Goal: Task Accomplishment & Management: Manage account settings

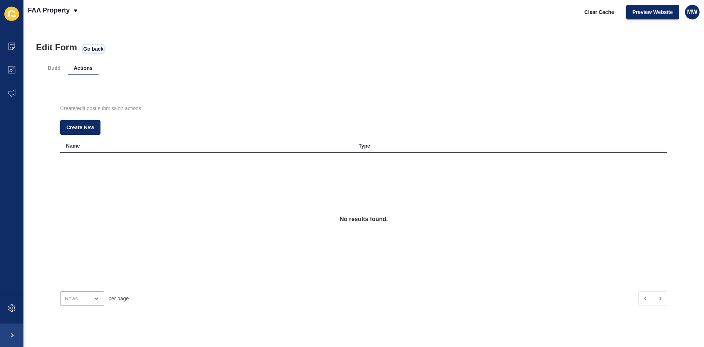
click at [98, 46] on span "Go back" at bounding box center [93, 48] width 20 height 7
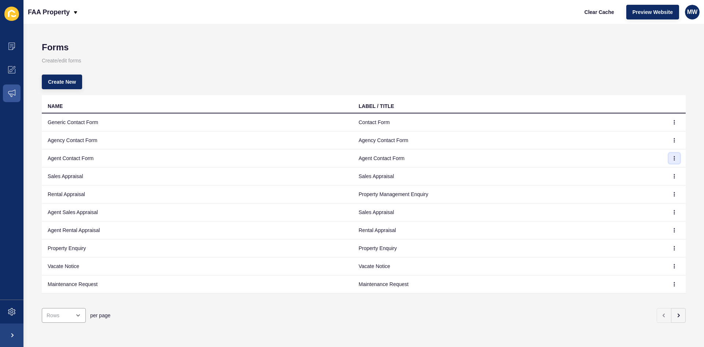
click at [674, 158] on icon "button" at bounding box center [674, 158] width 0 height 4
click at [644, 173] on link "Edit" at bounding box center [648, 173] width 51 height 16
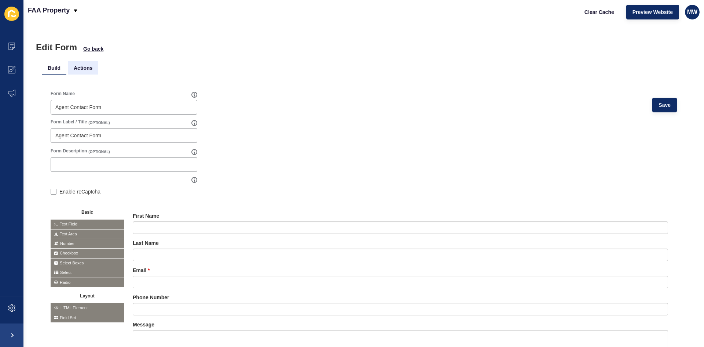
click at [80, 66] on li "Actions" at bounding box center [83, 67] width 30 height 13
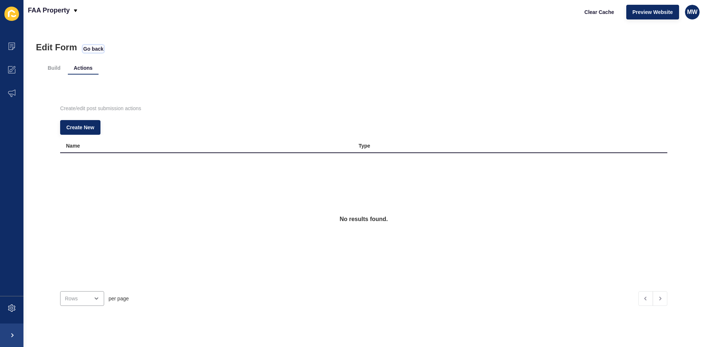
click at [89, 50] on span "Go back" at bounding box center [93, 48] width 20 height 7
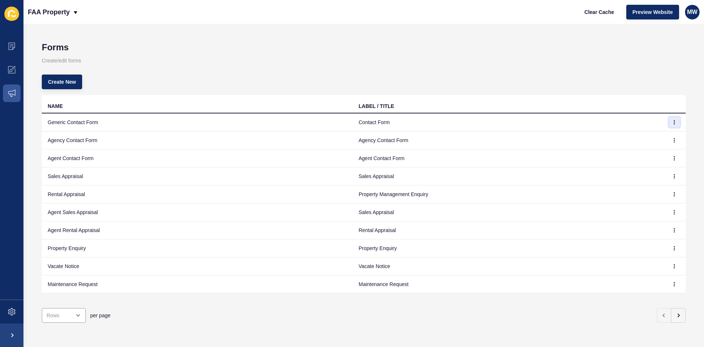
click at [669, 119] on button "button" at bounding box center [674, 122] width 11 height 10
click at [651, 134] on link "Edit" at bounding box center [648, 137] width 51 height 16
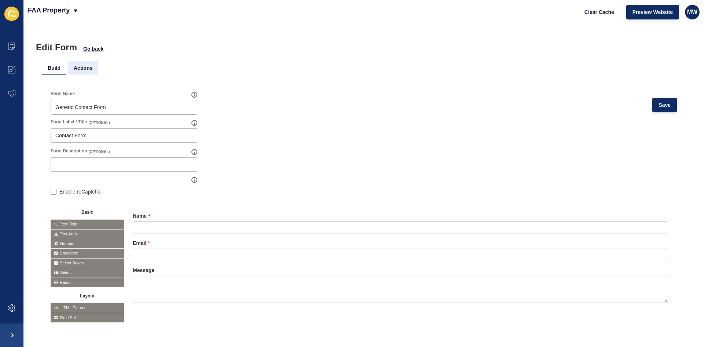
click at [88, 68] on li "Actions" at bounding box center [83, 67] width 30 height 13
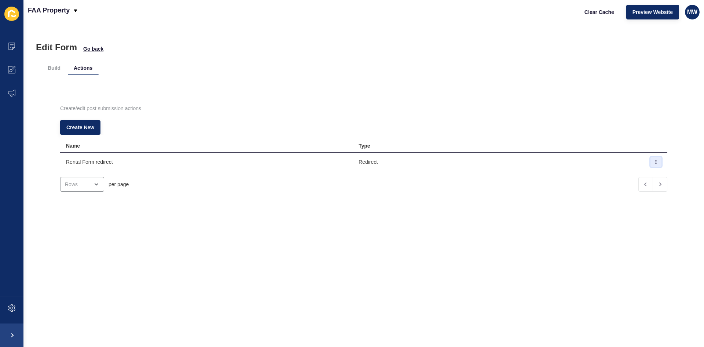
click at [651, 159] on button "button" at bounding box center [656, 162] width 11 height 10
click at [619, 178] on link "Edit" at bounding box center [624, 176] width 51 height 16
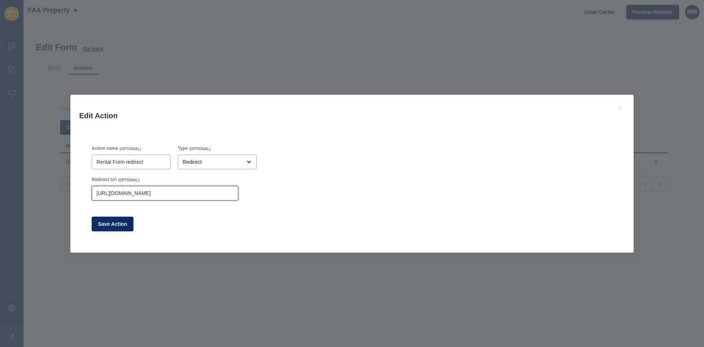
drag, startPoint x: 192, startPoint y: 196, endPoint x: 17, endPoint y: 191, distance: 174.6
click at [17, 191] on div "Edit Action Action name (OPTIONAL) Rental Form redirect Type (OPTIONAL) Redirec…" at bounding box center [352, 173] width 704 height 347
click at [296, 234] on div "Action name (OPTIONAL) Rental Form redirect Type (OPTIONAL) Redirect Redirect U…" at bounding box center [352, 188] width 528 height 93
click at [236, 47] on div "Edit Action Action name (OPTIONAL) Rental Form redirect Type (OPTIONAL) Redirec…" at bounding box center [352, 173] width 704 height 347
click at [187, 66] on div "Edit Action Action name (OPTIONAL) Rental Form redirect Type (OPTIONAL) Redirec…" at bounding box center [352, 173] width 704 height 347
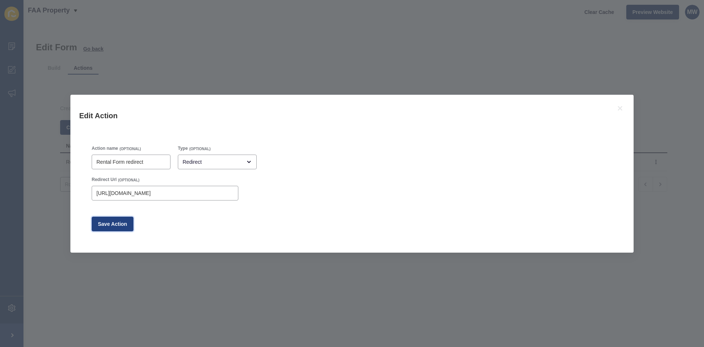
click at [110, 224] on span "Save Action" at bounding box center [112, 223] width 29 height 7
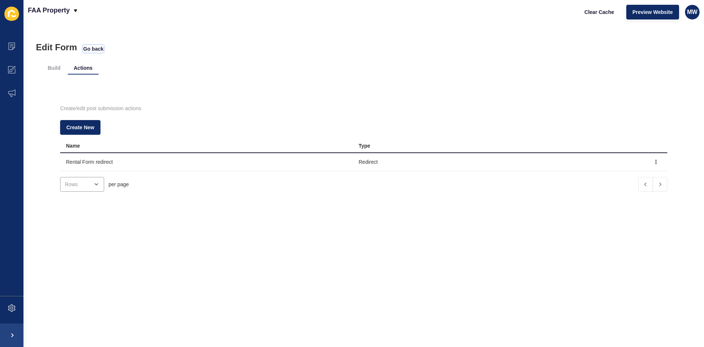
click at [94, 49] on span "Go back" at bounding box center [93, 48] width 20 height 7
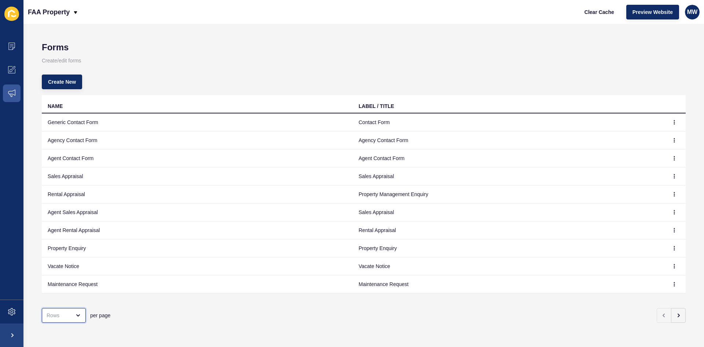
click at [59, 311] on div "open menu" at bounding box center [59, 314] width 24 height 7
click at [62, 263] on div "20 Rows" at bounding box center [66, 259] width 48 height 16
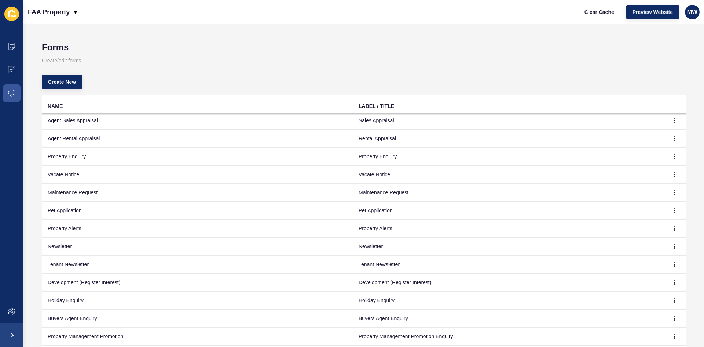
scroll to position [79, 0]
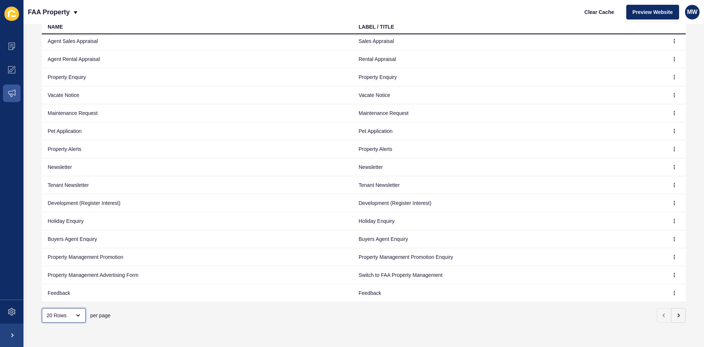
click at [57, 311] on div "20 Rows" at bounding box center [59, 314] width 24 height 7
click at [65, 268] on div "50 Rows" at bounding box center [66, 275] width 48 height 16
type input "50 Rows"
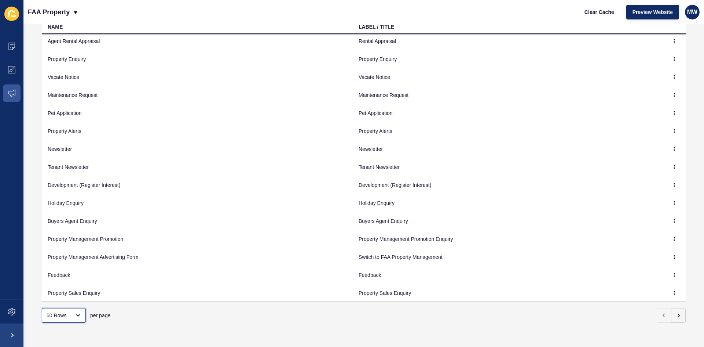
scroll to position [0, 0]
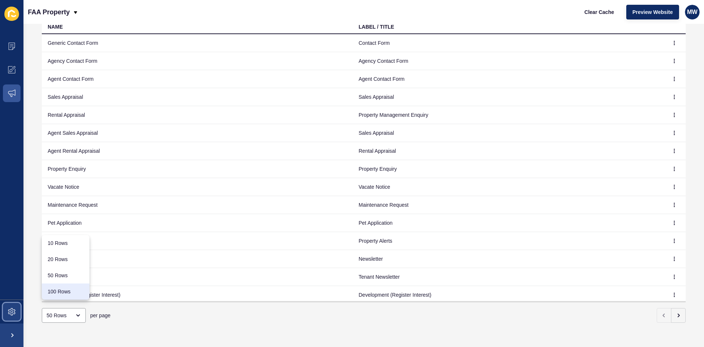
click at [11, 309] on icon at bounding box center [11, 311] width 7 height 7
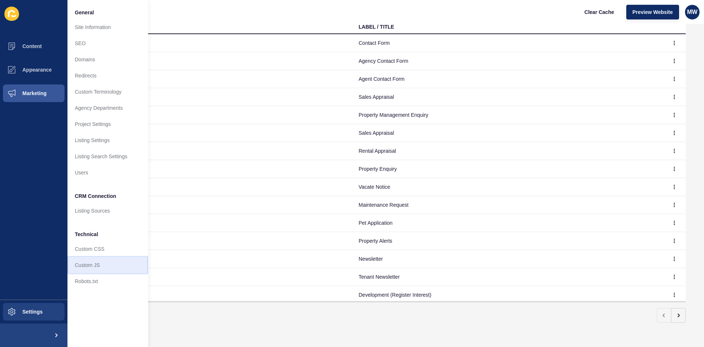
click at [103, 267] on link "Custom JS" at bounding box center [107, 265] width 81 height 16
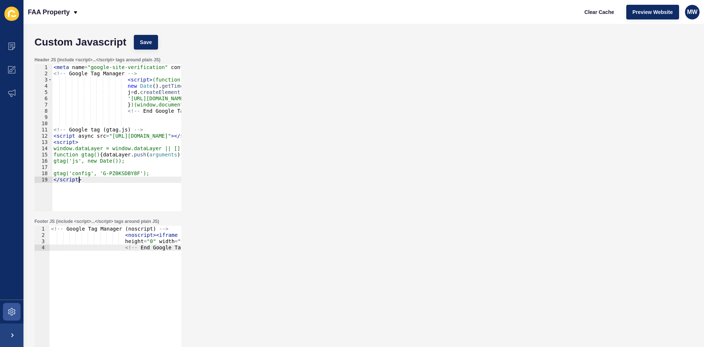
drag, startPoint x: 122, startPoint y: 180, endPoint x: 165, endPoint y: 179, distance: 42.9
click at [165, 179] on div "< meta name = "google-site-verification" content = "f4FCj70D-E6t9M6pgHk1ytHSvMC…" at bounding box center [203, 141] width 302 height 154
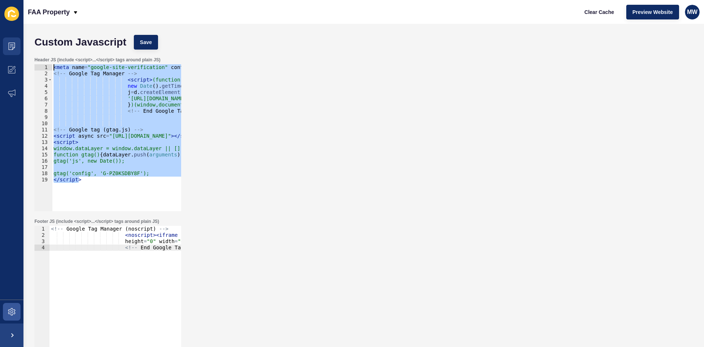
drag, startPoint x: 94, startPoint y: 182, endPoint x: 19, endPoint y: 40, distance: 160.4
click at [19, 40] on div "Content Appearance Marketing Settings FAA Property Clear Cache Preview Website …" at bounding box center [352, 173] width 704 height 347
type textarea "<meta name="google-site-verification" content="f4FCj70D-E6t9M6pgHk1ytHSvMCJUaYE…"
click at [88, 168] on div "< meta name = "google-site-verification" content = "f4FCj70D-E6t9M6pgHk1ytHSvMC…" at bounding box center [116, 137] width 129 height 147
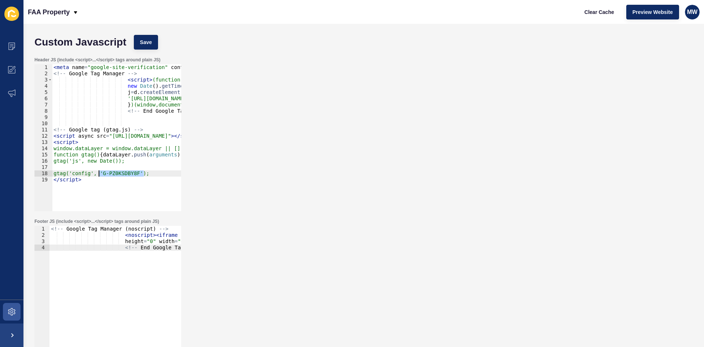
drag, startPoint x: 145, startPoint y: 173, endPoint x: 98, endPoint y: 175, distance: 47.4
click at [98, 175] on div "< meta name = "google-site-verification" content = "f4FCj70D-E6t9M6pgHk1ytHSvMC…" at bounding box center [203, 141] width 302 height 154
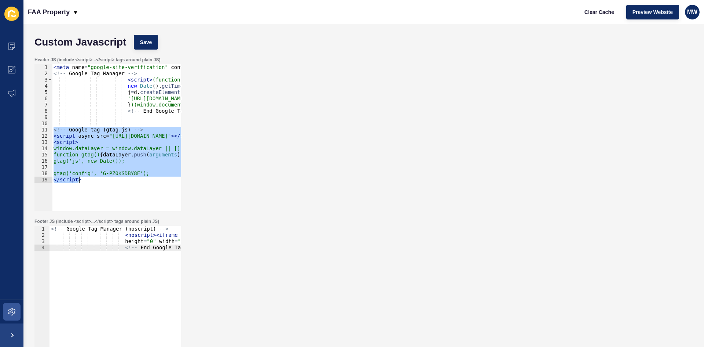
drag, startPoint x: 53, startPoint y: 130, endPoint x: 159, endPoint y: 184, distance: 119.1
click at [159, 184] on div "< meta name = "google-site-verification" content = "f4FCj70D-E6t9M6pgHk1ytHSvMC…" at bounding box center [203, 141] width 302 height 154
type textarea "gtag('config', 'G-PZ0KSDBY8F'); </script>"
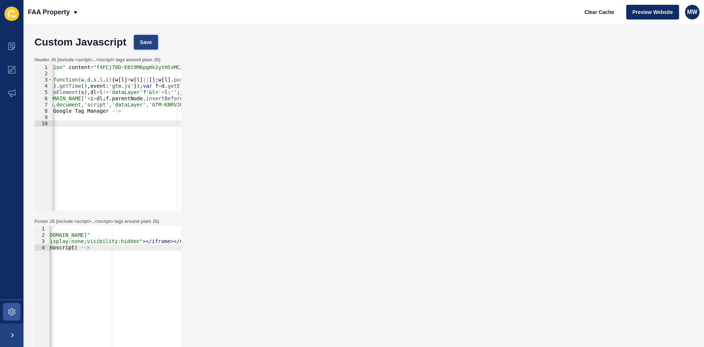
click at [146, 38] on button "Save" at bounding box center [146, 42] width 25 height 15
click at [14, 307] on span at bounding box center [11, 311] width 23 height 23
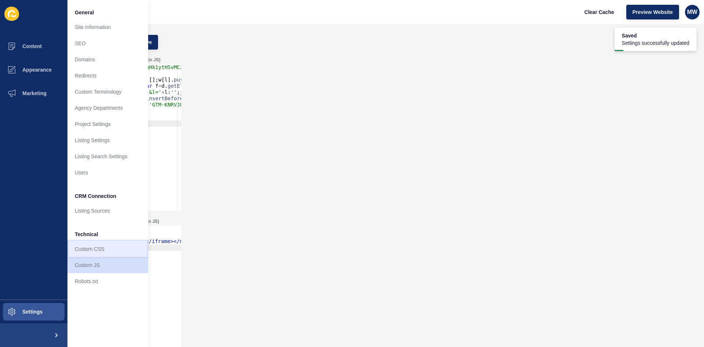
click at [110, 249] on link "Custom CSS" at bounding box center [107, 249] width 81 height 16
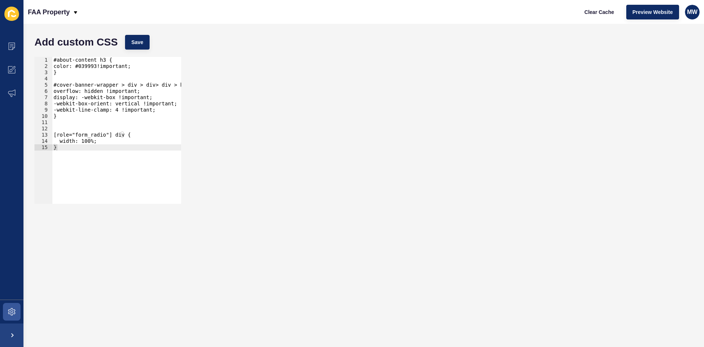
click at [370, 100] on div "1 2 3 4 5 6 7 8 9 10 11 12 13 14 15 #about-content h3 { color: #039993!importan…" at bounding box center [364, 130] width 666 height 154
click at [8, 315] on span at bounding box center [11, 311] width 23 height 23
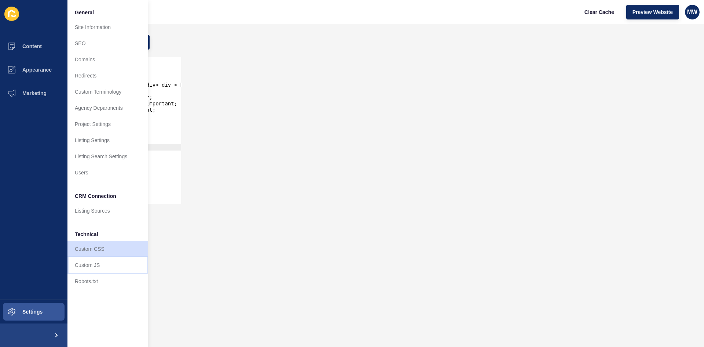
click at [99, 266] on link "Custom JS" at bounding box center [107, 265] width 81 height 16
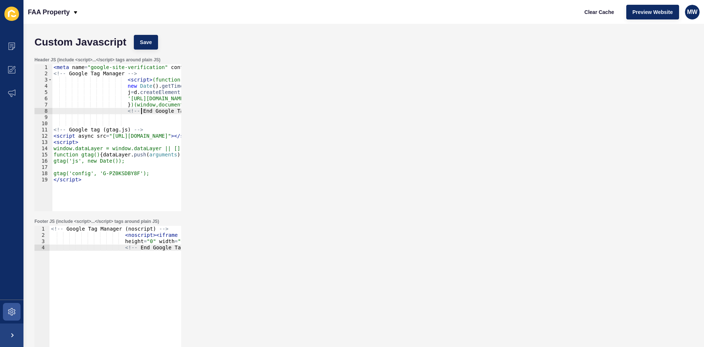
drag, startPoint x: 142, startPoint y: 109, endPoint x: 127, endPoint y: 112, distance: 14.9
click at [128, 112] on div "< meta name = "google-site-verification" content = "f4FCj70D-E6t9M6pgHk1ytHSvMC…" at bounding box center [203, 141] width 302 height 154
click at [144, 150] on div "< meta name = "google-site-verification" content = "f4FCj70D-E6t9M6pgHk1ytHSvMC…" at bounding box center [203, 141] width 302 height 154
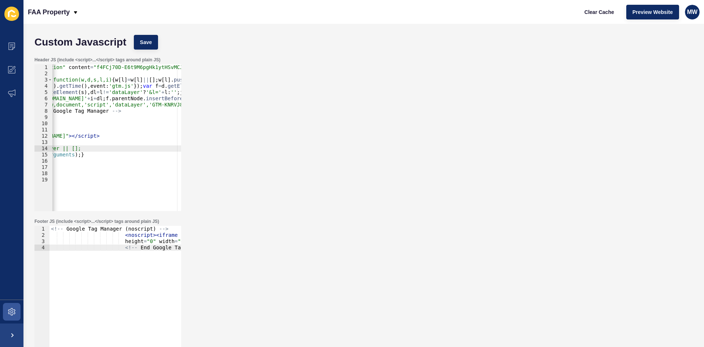
scroll to position [0, 103]
click at [129, 136] on div "< meta name = "google-site-verification" content = "f4FCj70D-E6t9M6pgHk1ytHSvMC…" at bounding box center [100, 141] width 302 height 154
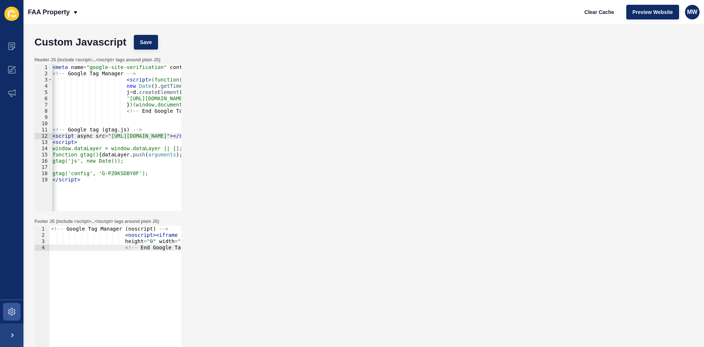
scroll to position [0, 0]
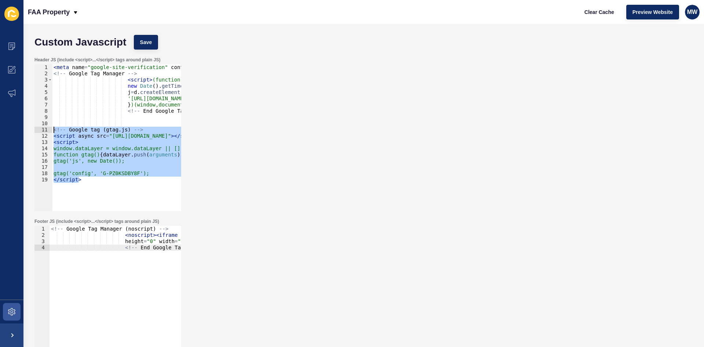
drag, startPoint x: 94, startPoint y: 180, endPoint x: 53, endPoint y: 132, distance: 63.7
click at [53, 132] on div "< meta name = "google-site-verification" content = "f4FCj70D-E6t9M6pgHk1ytHSvMC…" at bounding box center [203, 141] width 302 height 154
type textarea "<!-- Google tag (gtag.js) --> <script async src="[URL][DOMAIN_NAME]"></script>"
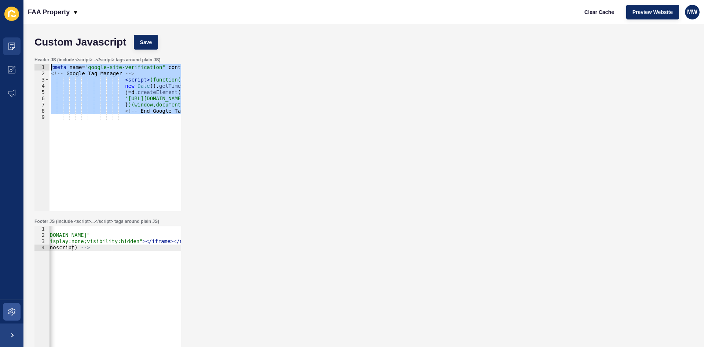
drag, startPoint x: 130, startPoint y: 110, endPoint x: 0, endPoint y: 36, distance: 149.6
click at [0, 36] on div "Content Appearance Marketing Settings FAA Property Clear Cache Preview Website …" at bounding box center [352, 173] width 704 height 347
type textarea "<meta name="google-site-verification" content="f4FCj70D-E6t9M6pgHk1ytHSvMCJUaYE…"
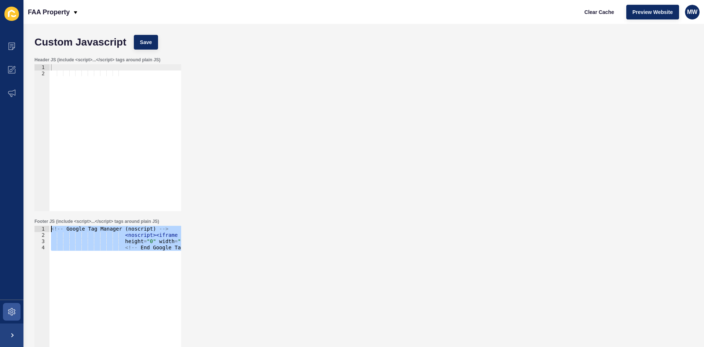
drag, startPoint x: 84, startPoint y: 249, endPoint x: 0, endPoint y: 191, distance: 102.1
click at [0, 191] on div "Content Appearance Marketing Settings FAA Property Clear Cache Preview Website …" at bounding box center [352, 173] width 704 height 347
type textarea "<!-- Google Tag Manager (noscript) --> <noscript><iframe src="https://www.googl…"
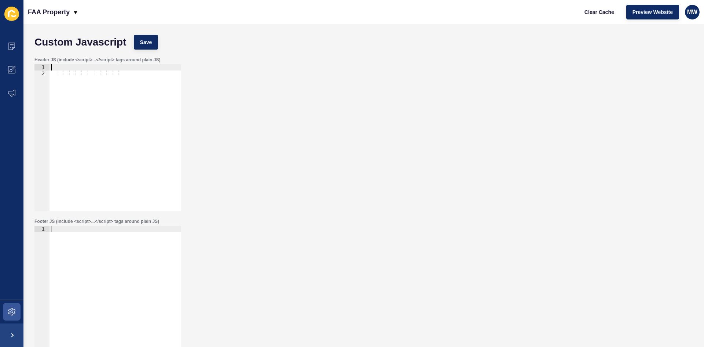
click at [70, 66] on div at bounding box center [116, 143] width 132 height 159
paste textarea "<!-- End Google Tag Manager -->"
type textarea "<!-- End Google Tag Manager -->"
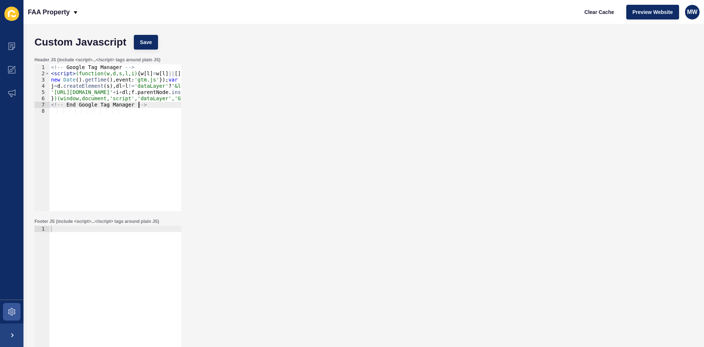
click at [94, 230] on div at bounding box center [116, 305] width 132 height 159
paste textarea "<!-- End Google Tag Manager (noscript) -->"
type textarea "<!-- End Google Tag Manager (noscript) -->"
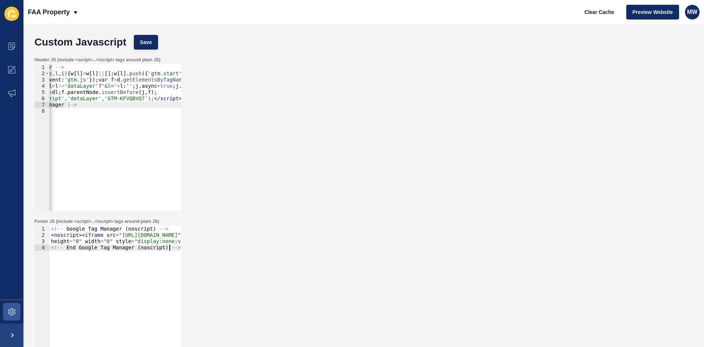
scroll to position [0, 0]
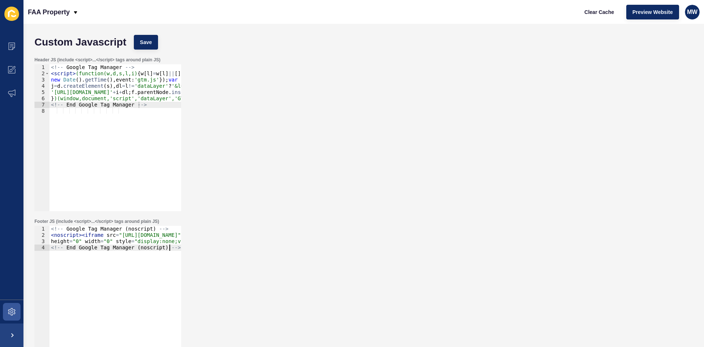
type textarea "<!-- Google Tag Manager -->"
click at [135, 64] on div "<!-- Google Tag Manager --> < script > (function(w,d,s,l,i) { w [ l ] = w [ l ]…" at bounding box center [167, 141] width 234 height 154
paste textarea "<meta name="google-site-verification" content="f4FCj70D-E6t9M6pgHk1ytHSvMCJUaYE…"
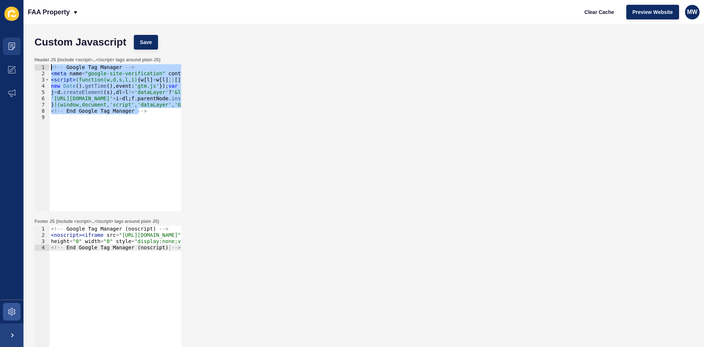
drag, startPoint x: 107, startPoint y: 110, endPoint x: 0, endPoint y: 55, distance: 120.2
click at [0, 55] on div "Content Appearance Marketing Settings FAA Property Clear Cache Preview Website …" at bounding box center [352, 173] width 704 height 347
type textarea "<meta name="google-site-verification" content="f4FCj70D-E6t9M6pgHk1ytHSvMCJUaYE…"
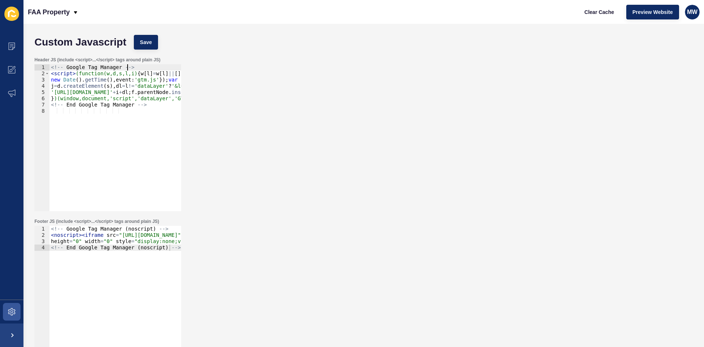
click at [52, 66] on div "<!-- Google Tag Manager --> < script > (function(w,d,s,l,i) { w [ l ] = w [ l ]…" at bounding box center [167, 141] width 234 height 154
type textarea "<!-- Google Tag Manager -->"
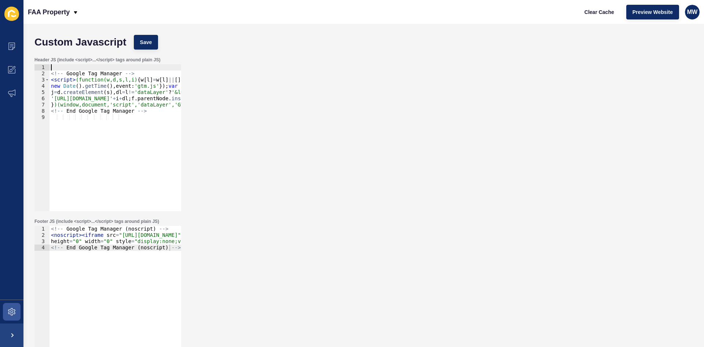
paste textarea "<meta name="google-site-verification" content="f4FCj70D-E6t9M6pgHk1ytHSvMCJUaYE…"
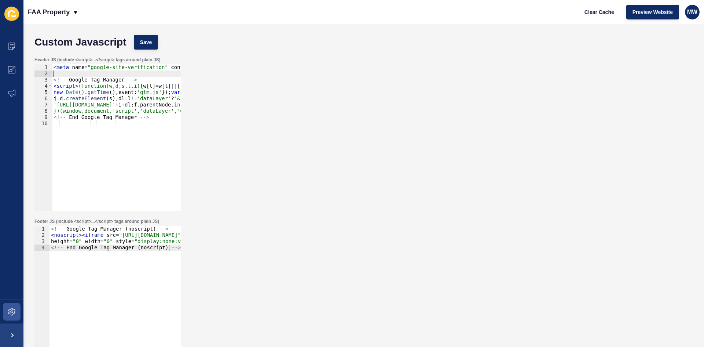
type textarea "<meta name="google-site-verification" content="f4FCj70D-E6t9M6pgHk1ytHSvMCJUaYE…"
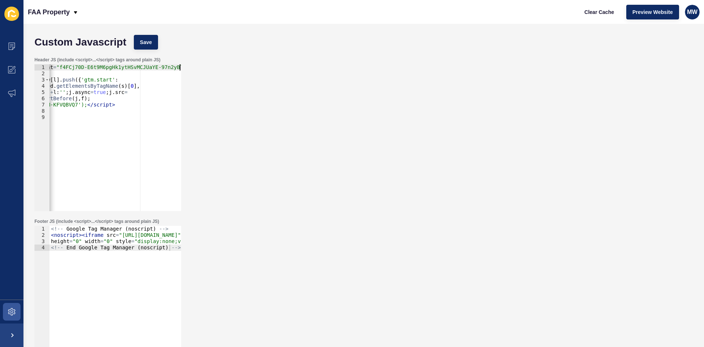
scroll to position [0, 137]
click at [149, 42] on span "Save" at bounding box center [146, 42] width 12 height 7
click at [131, 249] on div "<!-- Google Tag Manager ( noscript ) --> < noscript > < iframe src = "https://w…" at bounding box center [164, 303] width 229 height 154
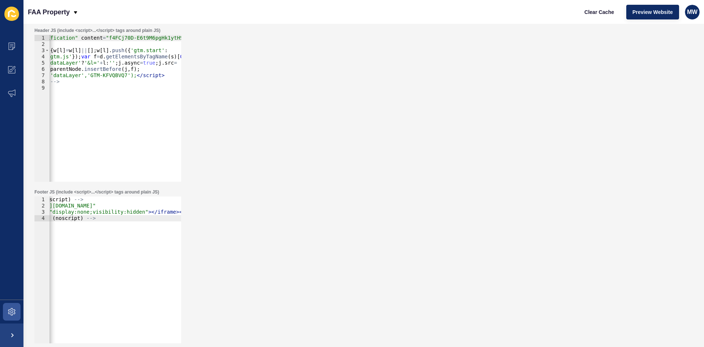
scroll to position [0, 97]
click at [488, 171] on div "Header JS (include <script>...</script> tags around plain JS) <meta name="googl…" at bounding box center [364, 104] width 666 height 161
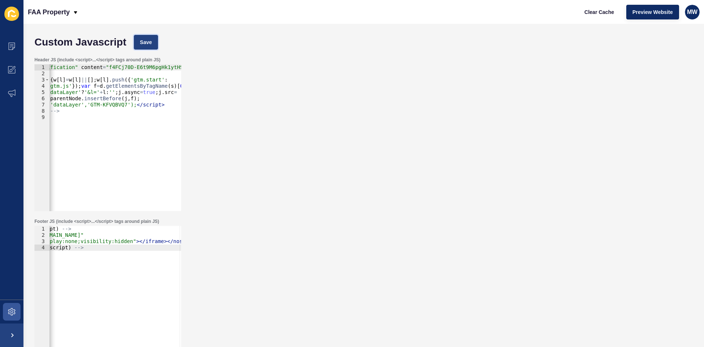
click at [149, 40] on span "Save" at bounding box center [146, 42] width 12 height 7
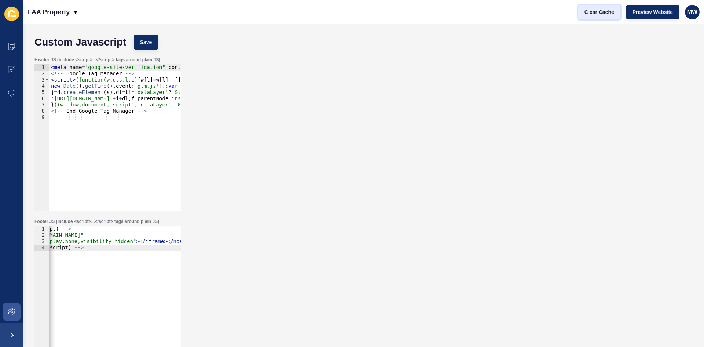
click at [587, 9] on span "Clear Cache" at bounding box center [600, 11] width 30 height 7
click at [14, 313] on icon at bounding box center [11, 311] width 7 height 7
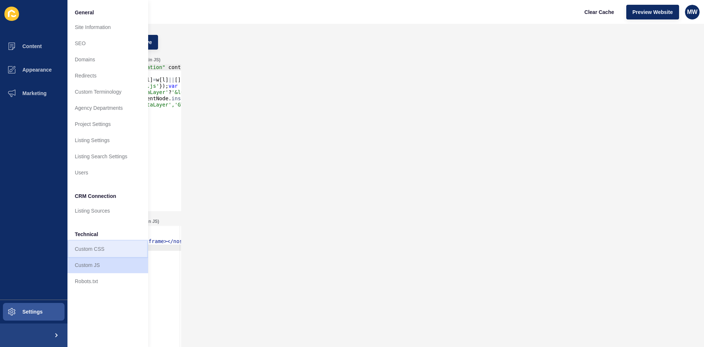
click at [103, 249] on link "Custom CSS" at bounding box center [107, 249] width 81 height 16
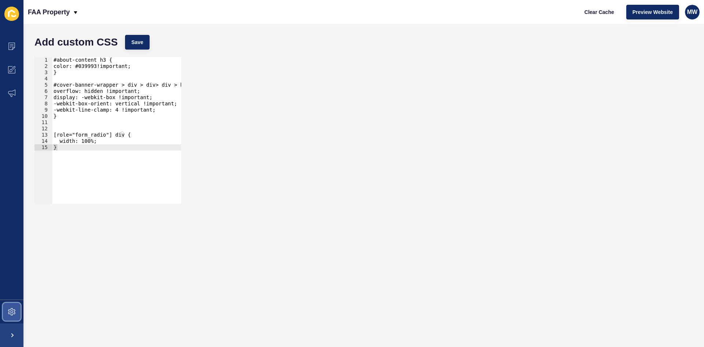
click at [12, 305] on span at bounding box center [11, 311] width 23 height 23
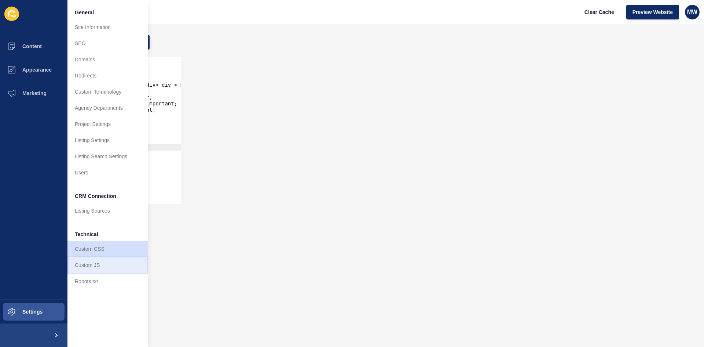
click at [100, 267] on link "Custom JS" at bounding box center [107, 265] width 81 height 16
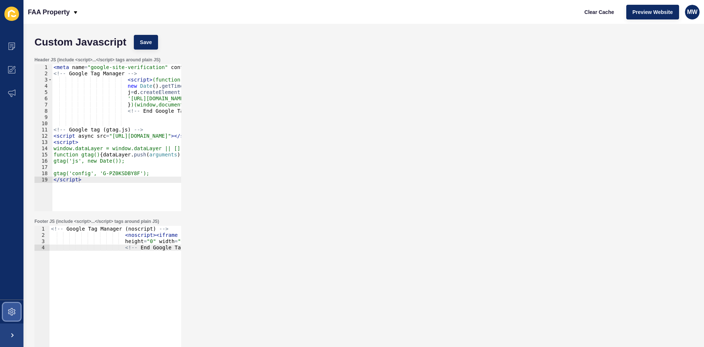
click at [8, 306] on span at bounding box center [11, 311] width 23 height 23
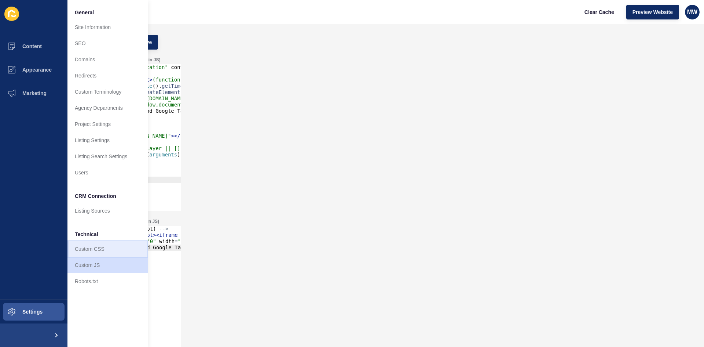
click at [119, 246] on link "Custom CSS" at bounding box center [107, 249] width 81 height 16
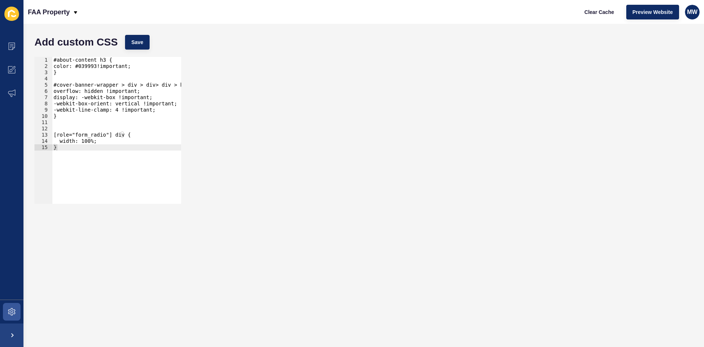
drag, startPoint x: 94, startPoint y: 197, endPoint x: 121, endPoint y: 202, distance: 27.8
click at [120, 202] on div at bounding box center [116, 199] width 129 height 7
click at [14, 307] on span at bounding box center [11, 311] width 23 height 23
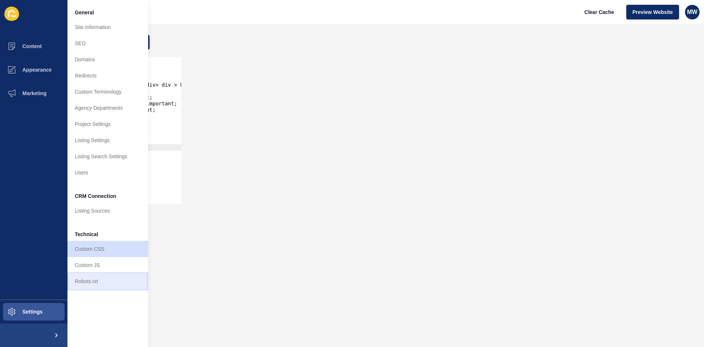
click at [97, 274] on link "Robots.txt" at bounding box center [107, 281] width 81 height 16
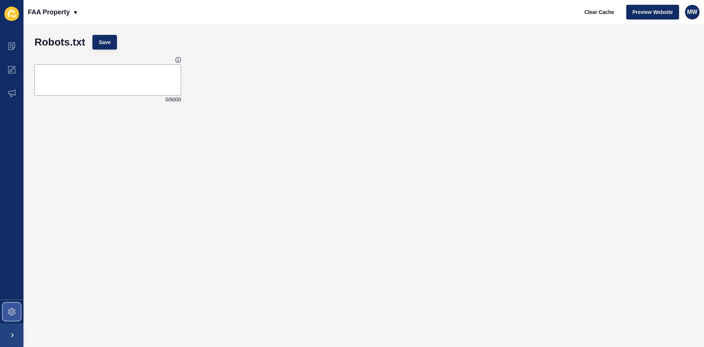
click at [14, 310] on icon at bounding box center [11, 311] width 7 height 7
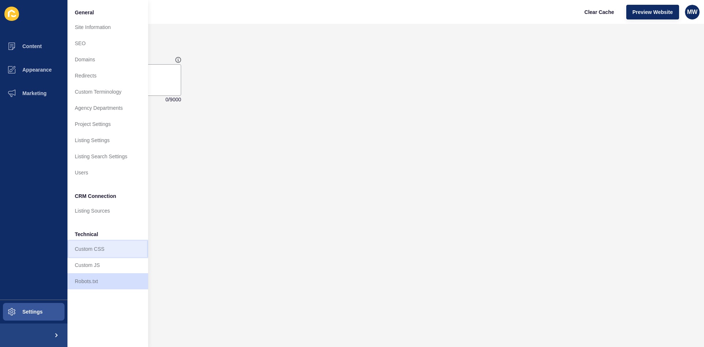
click at [92, 246] on link "Custom CSS" at bounding box center [107, 249] width 81 height 16
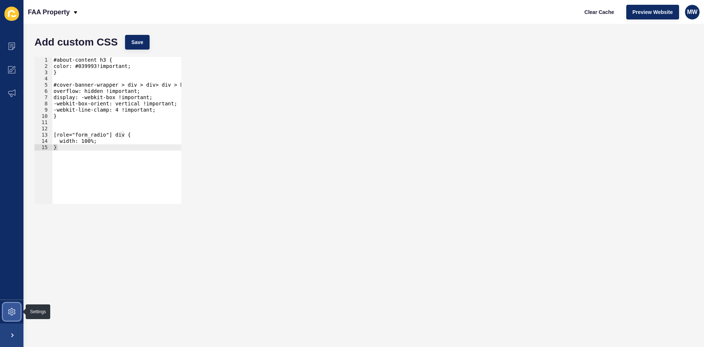
click at [23, 307] on span at bounding box center [11, 311] width 23 height 23
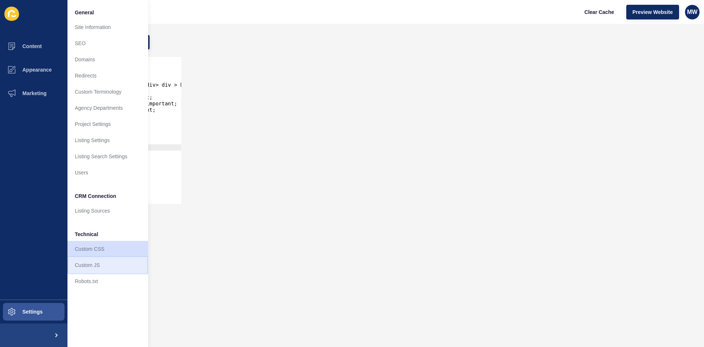
click at [104, 267] on link "Custom JS" at bounding box center [107, 265] width 81 height 16
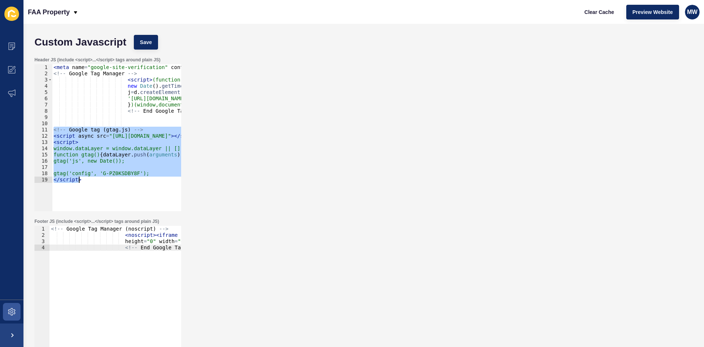
drag, startPoint x: 52, startPoint y: 130, endPoint x: 169, endPoint y: 187, distance: 129.6
click at [169, 187] on div "< meta name = "google-site-verification" content = "f4FCj70D-E6t9M6pgHk1ytHSvMC…" at bounding box center [203, 141] width 302 height 154
type textarea "gtag('config', 'G-PZ0KSDBY8F'); </script>"
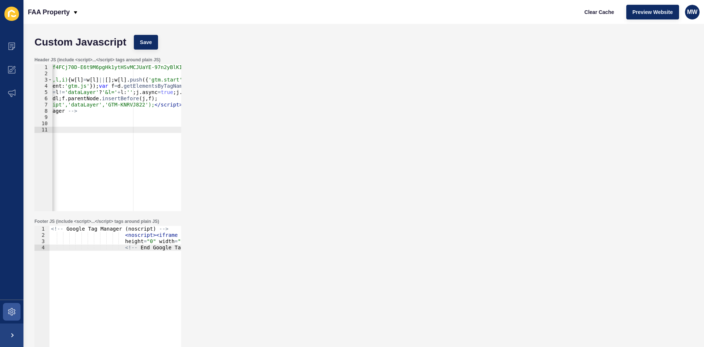
scroll to position [0, 146]
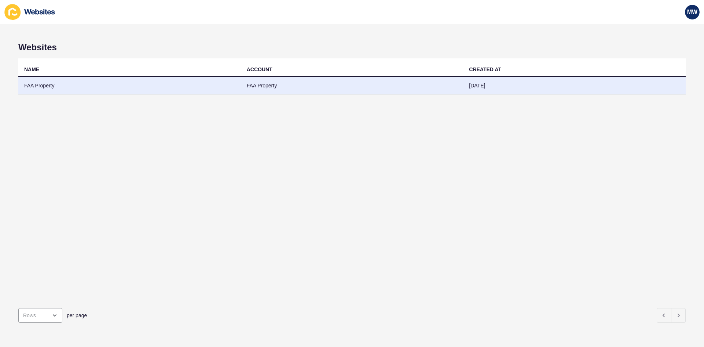
click at [69, 86] on td "FAA Property" at bounding box center [129, 86] width 223 height 18
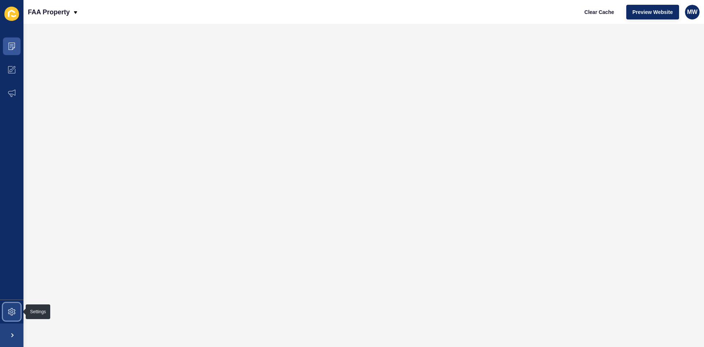
click at [14, 314] on icon at bounding box center [11, 311] width 7 height 7
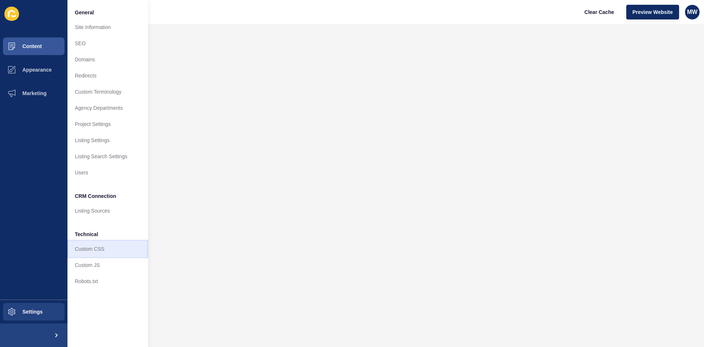
click at [90, 251] on link "Custom CSS" at bounding box center [107, 249] width 81 height 16
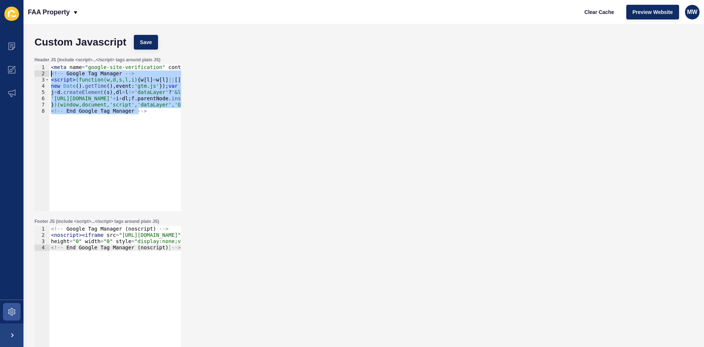
drag, startPoint x: 145, startPoint y: 111, endPoint x: 49, endPoint y: 76, distance: 102.8
click at [49, 76] on div "<!-- End Google Tag Manager --> 1 2 3 4 5 6 7 8 < meta name = "google-site-veri…" at bounding box center [107, 137] width 147 height 147
type textarea "<!-- Google Tag Manager --> <script>(function(w,d,s,l,i){w[l]=w[l]||[];w[l].pus…"
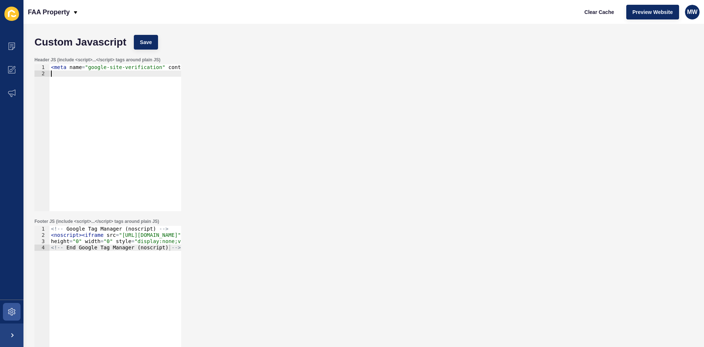
paste textarea "<!-- End Google Tag Manager -->"
type textarea "<!-- End Google Tag Manager -->"
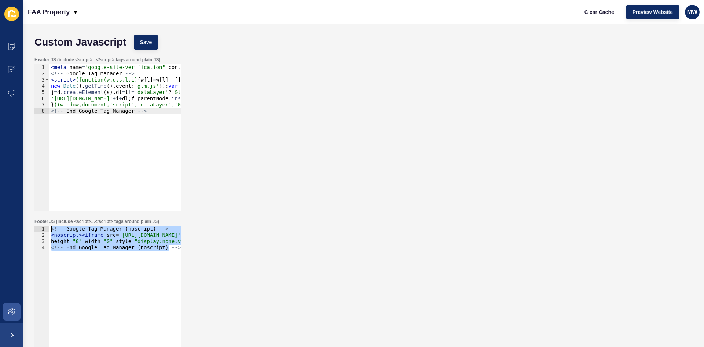
drag, startPoint x: 174, startPoint y: 249, endPoint x: 0, endPoint y: 198, distance: 181.4
click at [0, 198] on div "Content Appearance Marketing Settings FAA Property Clear Cache Preview Website …" at bounding box center [352, 173] width 704 height 347
type textarea "<!-- Google Tag Manager (noscript) --> <noscript><iframe src="https://www.googl…"
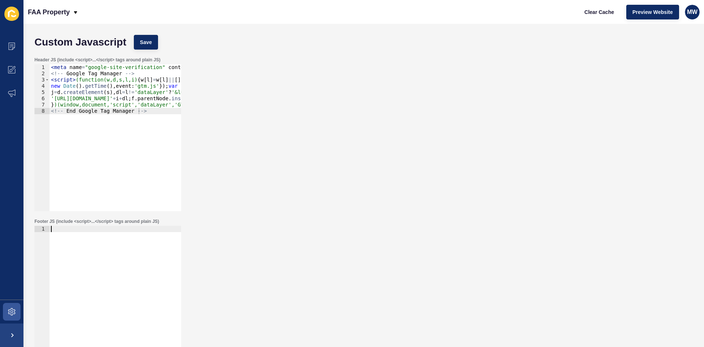
click at [75, 230] on div at bounding box center [116, 305] width 132 height 159
paste textarea "<!-- End Google Tag Manager (noscript) -->"
type textarea "<!-- End Google Tag Manager (noscript) -->"
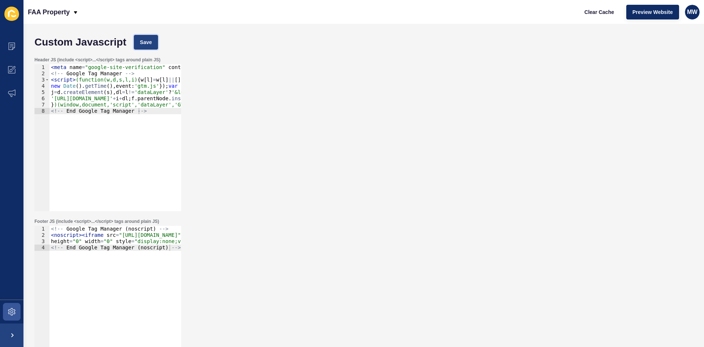
click at [152, 40] on span "Save" at bounding box center [146, 42] width 12 height 7
click at [149, 39] on span "Save" at bounding box center [146, 42] width 12 height 7
click at [17, 305] on span at bounding box center [11, 311] width 23 height 23
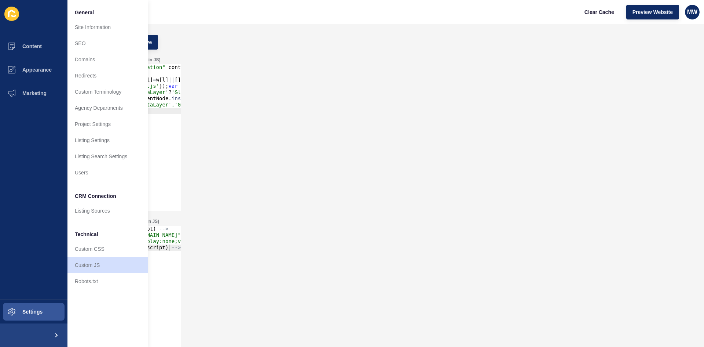
click at [331, 231] on div "Footer JS (include <script>...</script> tags around plain JS) <!-- End Google T…" at bounding box center [364, 295] width 666 height 161
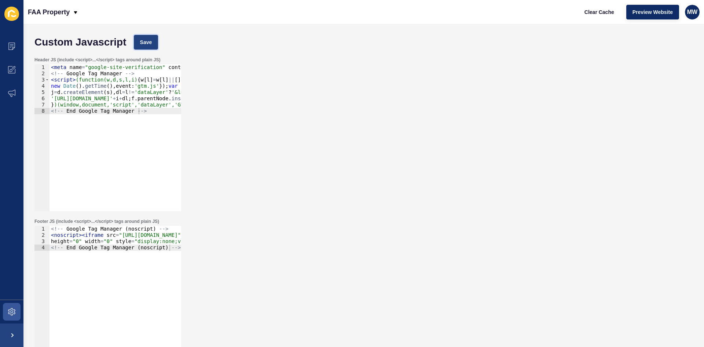
click at [149, 44] on span "Save" at bounding box center [146, 42] width 12 height 7
click at [600, 10] on span "Clear Cache" at bounding box center [600, 11] width 30 height 7
click at [15, 338] on span at bounding box center [11, 334] width 23 height 23
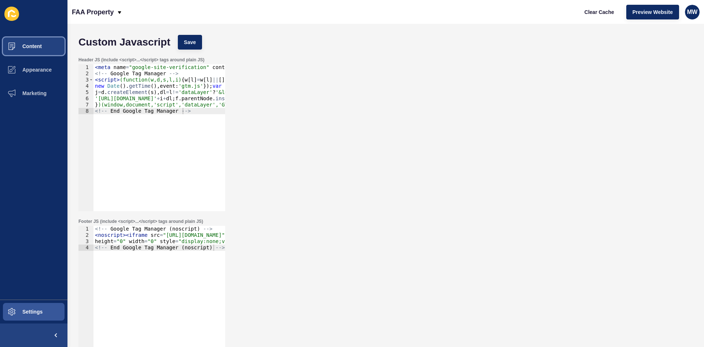
click at [28, 35] on button "Content" at bounding box center [33, 45] width 67 height 23
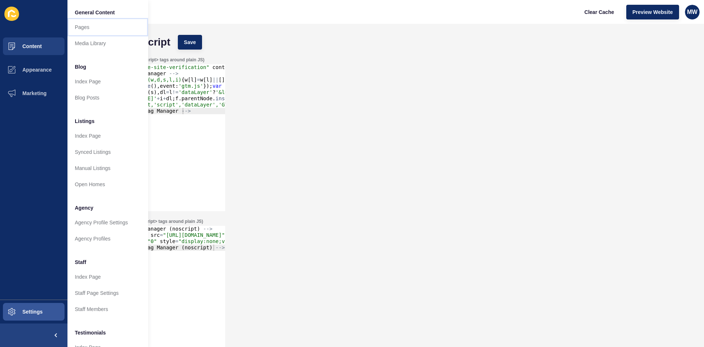
click at [85, 24] on link "Pages" at bounding box center [107, 27] width 81 height 16
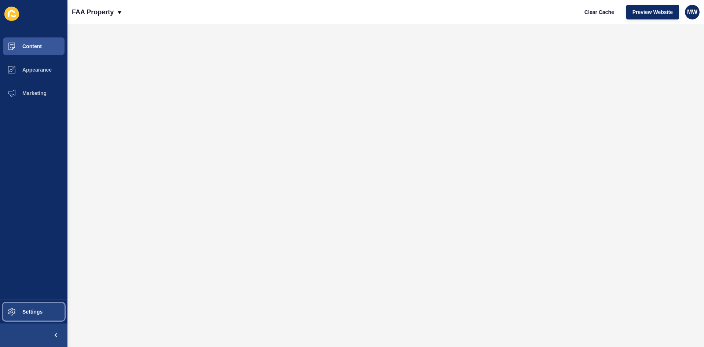
click at [35, 312] on span "Settings" at bounding box center [21, 311] width 44 height 6
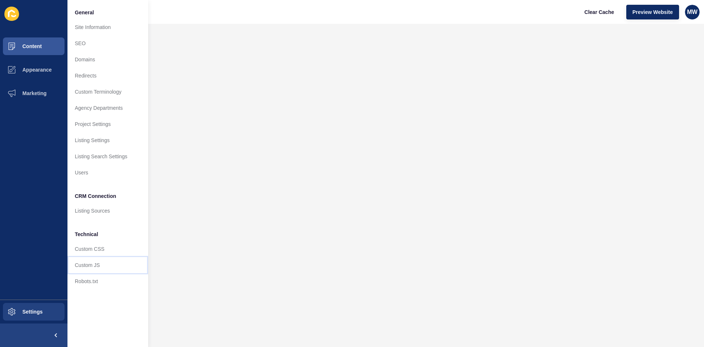
click at [102, 264] on link "Custom JS" at bounding box center [107, 265] width 81 height 16
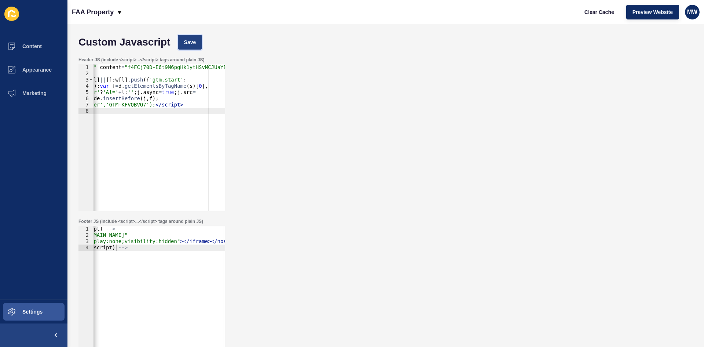
click at [184, 40] on button "Save" at bounding box center [190, 42] width 25 height 15
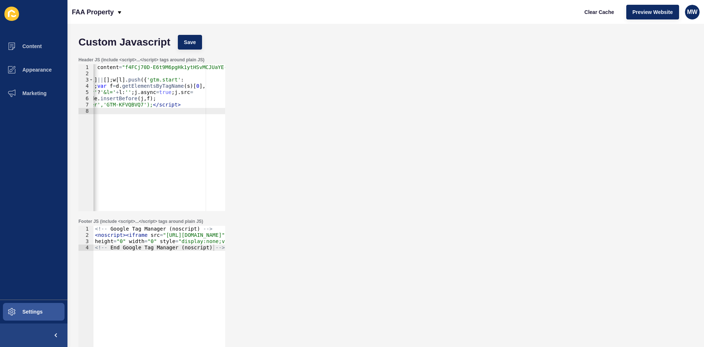
scroll to position [0, 104]
click at [359, 172] on div "Header JS (include <script>...</script> tags around plain JS) 1 2 3 4 5 6 7 8 <…" at bounding box center [386, 133] width 622 height 161
click at [29, 67] on span "Appearance" at bounding box center [25, 70] width 53 height 6
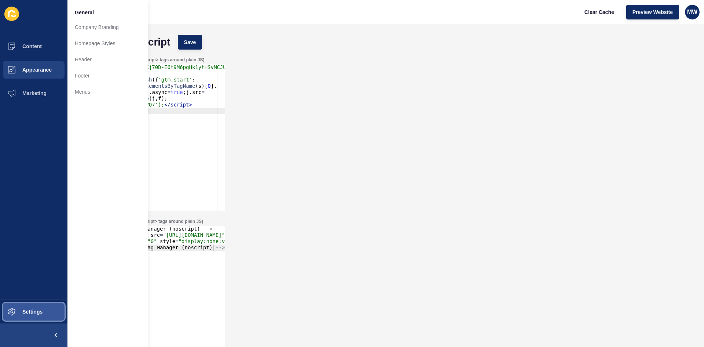
click at [34, 311] on span "Settings" at bounding box center [21, 311] width 44 height 6
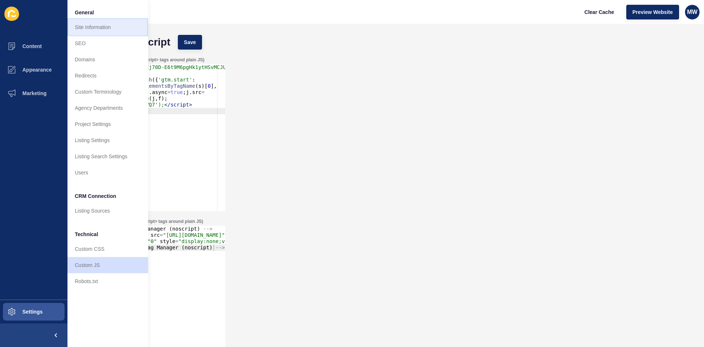
click at [99, 28] on link "Site Information" at bounding box center [107, 27] width 81 height 16
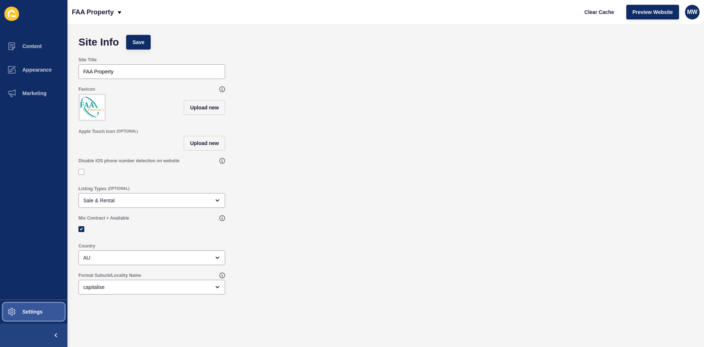
click at [41, 308] on span "Settings" at bounding box center [21, 311] width 44 height 6
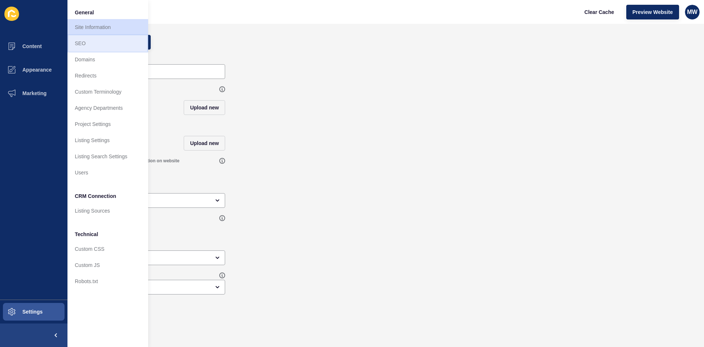
click at [106, 41] on link "SEO" at bounding box center [107, 43] width 81 height 16
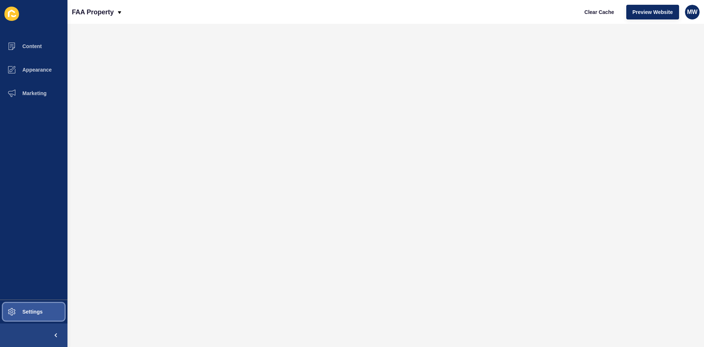
click at [37, 304] on button "Settings" at bounding box center [33, 311] width 67 height 23
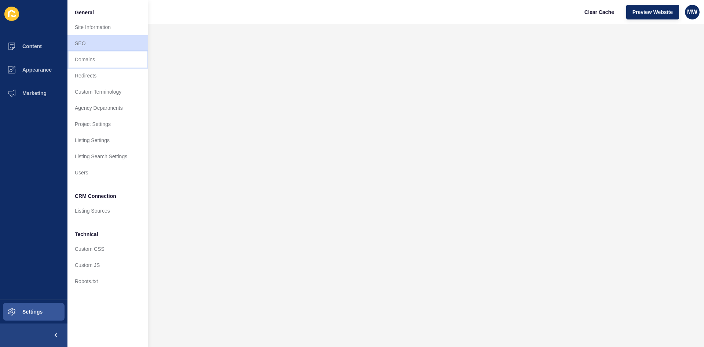
drag, startPoint x: 101, startPoint y: 62, endPoint x: 110, endPoint y: 66, distance: 10.5
click at [101, 62] on link "Domains" at bounding box center [107, 59] width 81 height 16
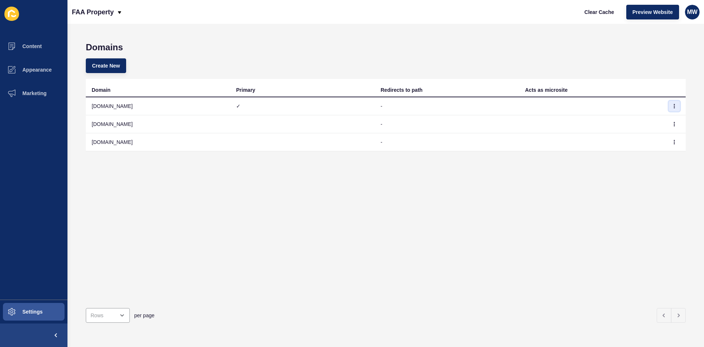
click at [669, 102] on button "button" at bounding box center [674, 106] width 11 height 10
click at [649, 118] on link "Edit" at bounding box center [648, 121] width 51 height 16
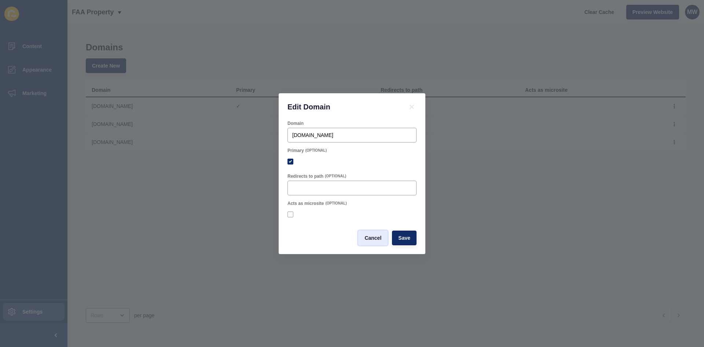
click at [369, 234] on span "Cancel" at bounding box center [373, 237] width 17 height 7
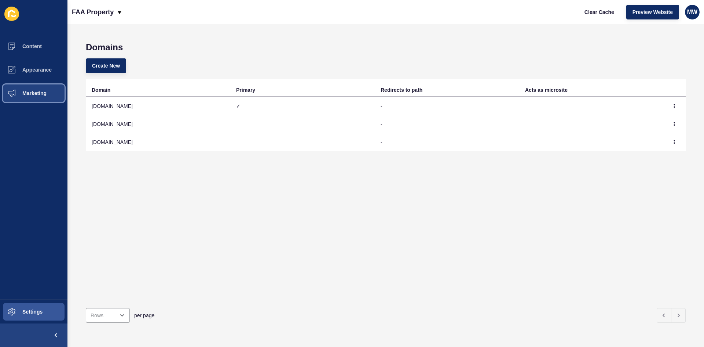
click at [41, 90] on span "Marketing" at bounding box center [23, 93] width 48 height 6
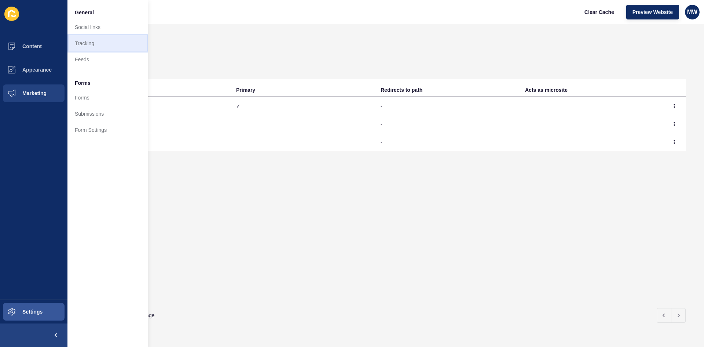
click at [102, 40] on link "Tracking" at bounding box center [107, 43] width 81 height 16
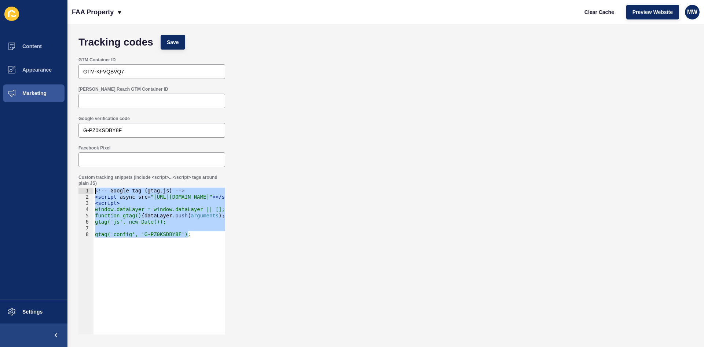
drag, startPoint x: 202, startPoint y: 236, endPoint x: 93, endPoint y: 191, distance: 118.4
click at [92, 191] on div "gtag('config', 'G-PZ0KSDBY8F'); 1 2 3 4 5 6 7 8 <!-- Google tag ( gtag . js ) -…" at bounding box center [151, 260] width 147 height 147
click at [102, 132] on input "G-PZ0KSDBY8F" at bounding box center [151, 130] width 137 height 7
click at [325, 150] on div "Facebook Pixel" at bounding box center [386, 155] width 622 height 29
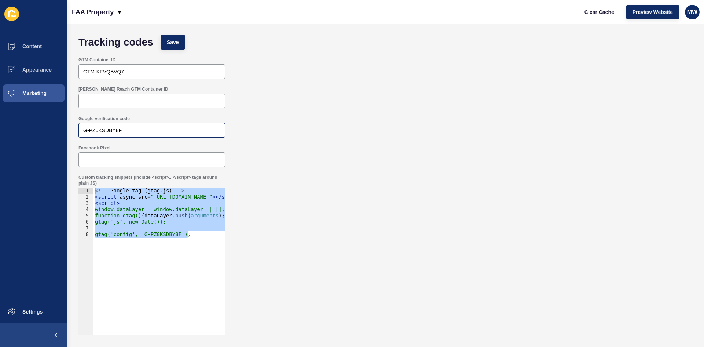
click at [106, 134] on div "G-PZ0KSDBY8F" at bounding box center [151, 130] width 147 height 15
click at [118, 67] on div "GTM-KFVQBVQ7" at bounding box center [151, 71] width 147 height 15
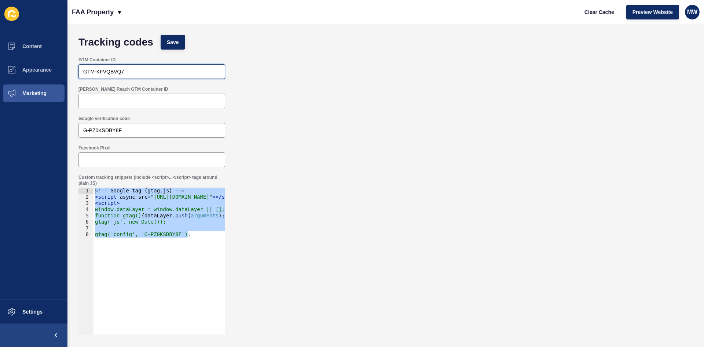
drag, startPoint x: 128, startPoint y: 71, endPoint x: 70, endPoint y: 72, distance: 57.6
click at [70, 72] on div "Tracking codes Save GTM Container ID GTM-KFVQBVQ7 [PERSON_NAME] Reach GTM Conta…" at bounding box center [385, 185] width 637 height 323
click at [194, 239] on div "<!-- Google tag ( gtag . js ) --> < script async src = "[URL][DOMAIN_NAME]" > <…" at bounding box center [160, 260] width 132 height 147
type textarea "gtag('config', 'G-PZ0KSDBY8F');"
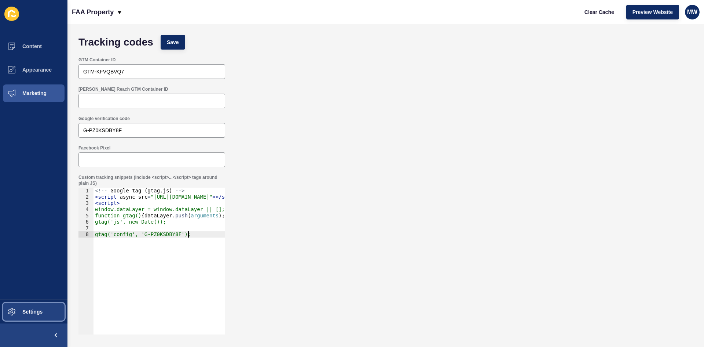
click at [42, 313] on span "Settings" at bounding box center [21, 311] width 44 height 6
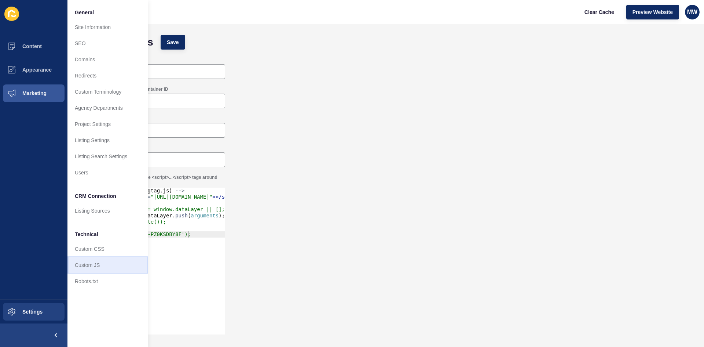
click at [103, 267] on link "Custom JS" at bounding box center [107, 265] width 81 height 16
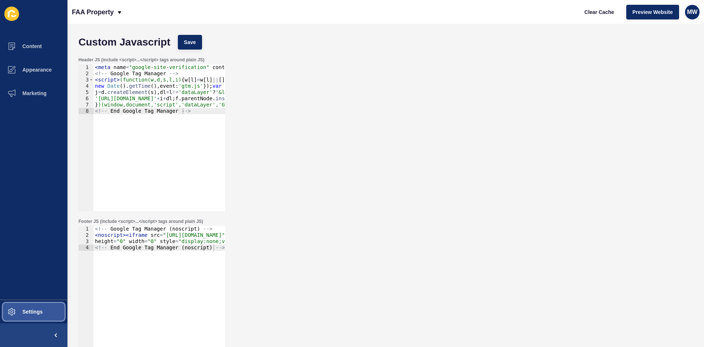
click at [30, 312] on span "Settings" at bounding box center [21, 311] width 44 height 6
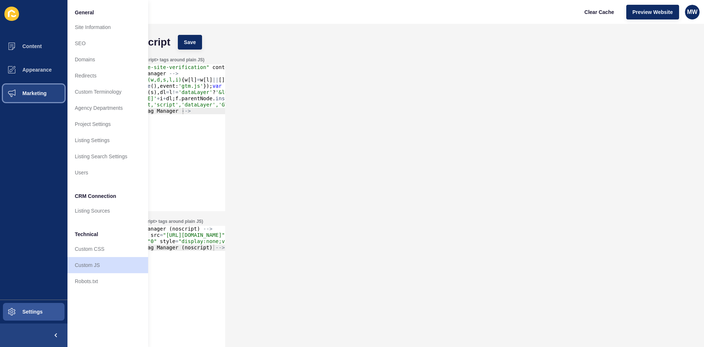
click at [44, 91] on span "Marketing" at bounding box center [23, 93] width 48 height 6
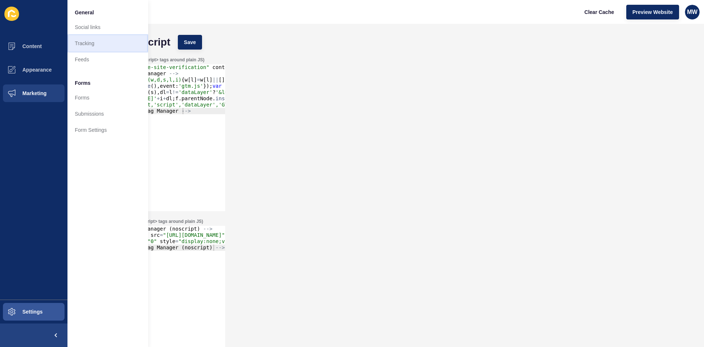
click at [98, 43] on link "Tracking" at bounding box center [107, 43] width 81 height 16
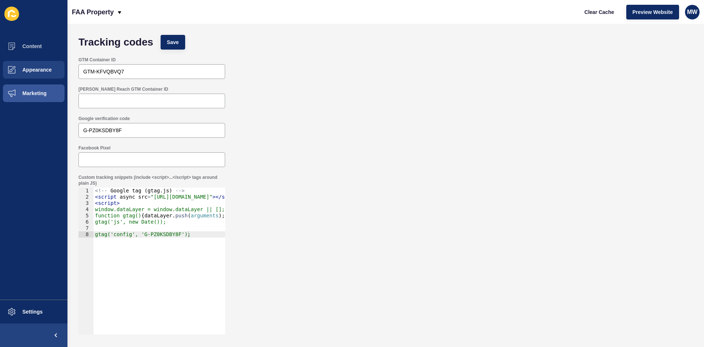
drag, startPoint x: 130, startPoint y: 64, endPoint x: 65, endPoint y: 71, distance: 64.9
click at [70, 71] on div "Tracking codes Save GTM Container ID GTM-KFVQBVQ7 [PERSON_NAME] Reach GTM Conta…" at bounding box center [385, 185] width 637 height 323
drag, startPoint x: 131, startPoint y: 69, endPoint x: 54, endPoint y: 73, distance: 77.5
click at [54, 73] on div "Content Appearance Marketing Settings FAA Property Clear Cache Preview Website …" at bounding box center [352, 173] width 704 height 347
click at [101, 123] on div "G-PZ0KSDBY8F" at bounding box center [151, 130] width 147 height 15
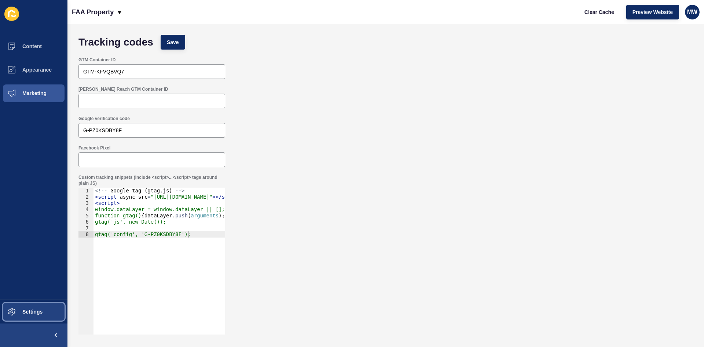
click at [25, 316] on button "Settings" at bounding box center [33, 311] width 67 height 23
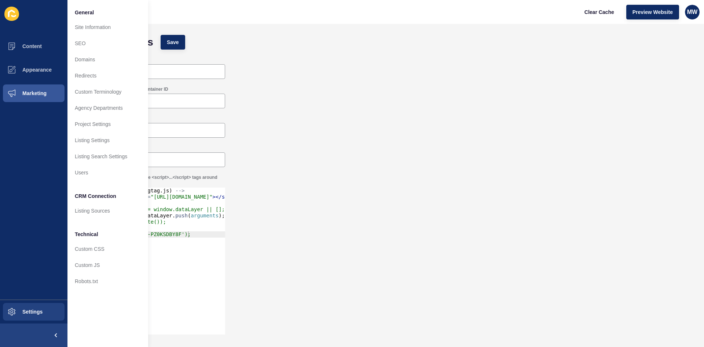
click at [328, 227] on div "Custom tracking snippets (include <script>...</script> tags around plain JS) 1 …" at bounding box center [386, 254] width 622 height 167
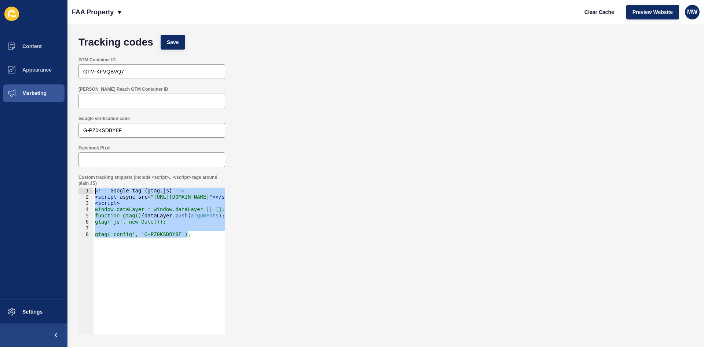
drag, startPoint x: 202, startPoint y: 234, endPoint x: 94, endPoint y: 184, distance: 119.3
click at [94, 184] on div "Custom tracking snippets (include <script>...</script> tags around plain JS) gt…" at bounding box center [152, 253] width 148 height 161
type textarea "<!-- Google tag (gtag.js) --> <script async src="[URL][DOMAIN_NAME]"></script>"
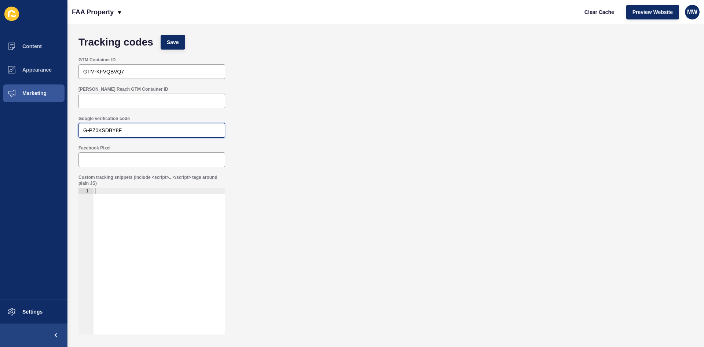
drag, startPoint x: 140, startPoint y: 129, endPoint x: 52, endPoint y: 127, distance: 88.0
click at [52, 127] on div "Content Appearance Marketing Settings FAA Property Clear Cache Preview Website …" at bounding box center [352, 173] width 704 height 347
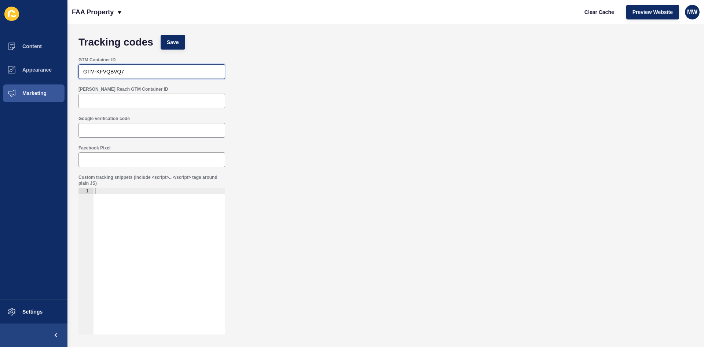
click at [115, 69] on input "GTM-KFVQBVQ7" at bounding box center [151, 71] width 137 height 7
click at [173, 41] on span "Save" at bounding box center [173, 42] width 12 height 7
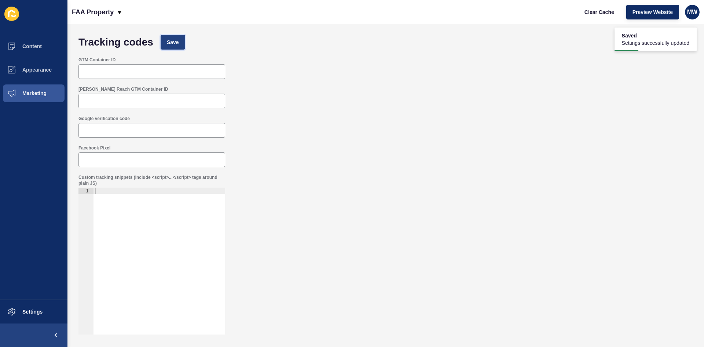
click at [176, 40] on span "Save" at bounding box center [173, 42] width 12 height 7
click at [599, 9] on span "Clear Cache" at bounding box center [600, 11] width 30 height 7
click at [31, 67] on span "Appearance" at bounding box center [25, 70] width 53 height 6
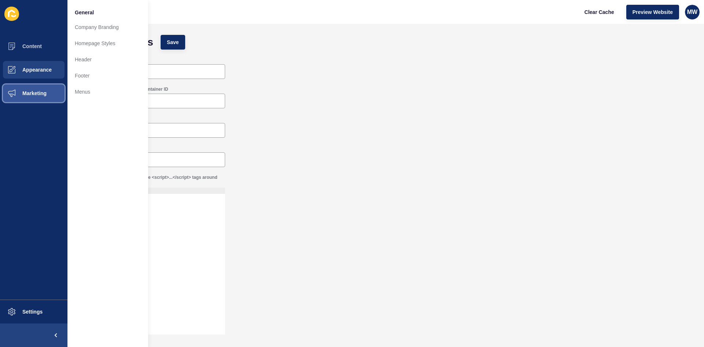
click at [47, 94] on span "Marketing" at bounding box center [23, 93] width 48 height 6
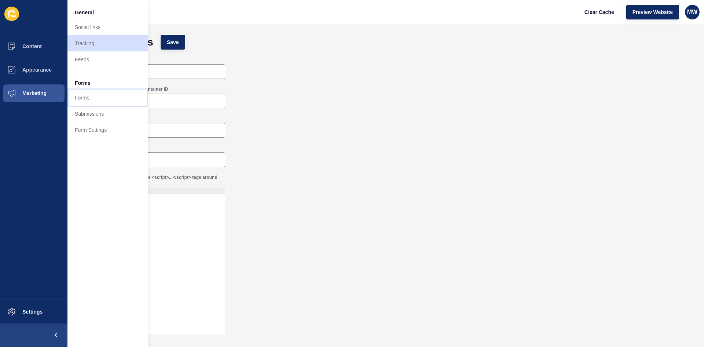
drag, startPoint x: 94, startPoint y: 100, endPoint x: 104, endPoint y: 100, distance: 9.5
click at [94, 100] on link "Forms" at bounding box center [107, 97] width 81 height 16
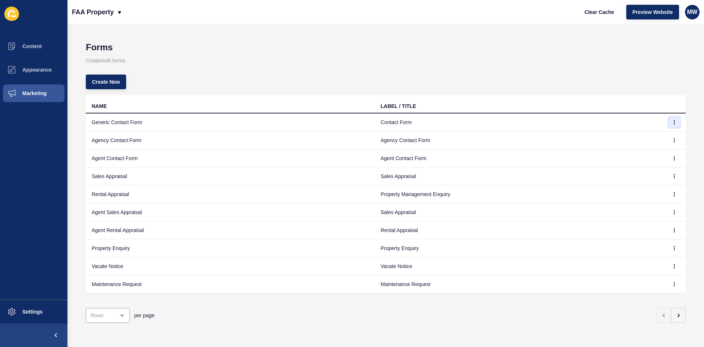
click at [672, 121] on icon "button" at bounding box center [674, 122] width 4 height 4
click at [638, 137] on link "Edit" at bounding box center [648, 137] width 51 height 16
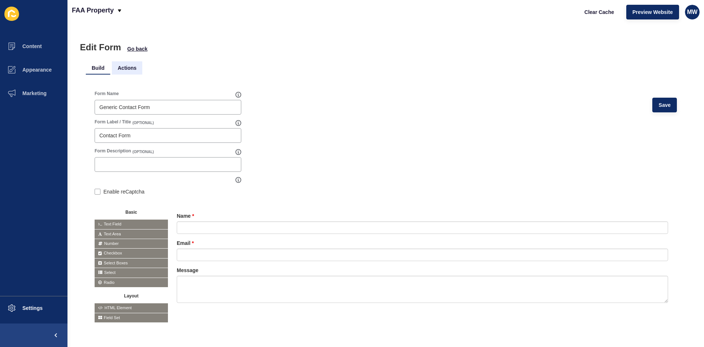
click at [129, 65] on li "Actions" at bounding box center [127, 67] width 30 height 13
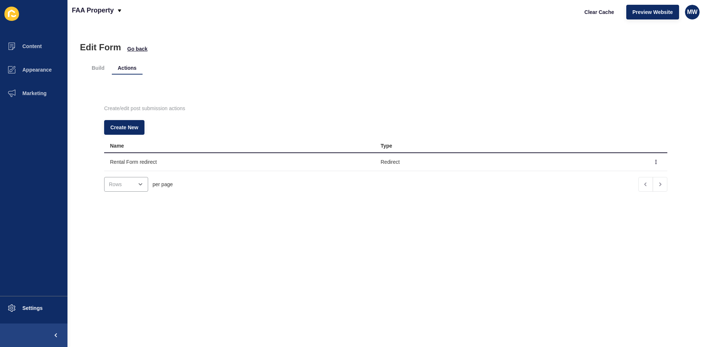
click at [652, 160] on td at bounding box center [656, 162] width 22 height 18
click at [651, 160] on button "button" at bounding box center [656, 162] width 11 height 10
click at [611, 179] on link "Edit" at bounding box center [624, 176] width 51 height 16
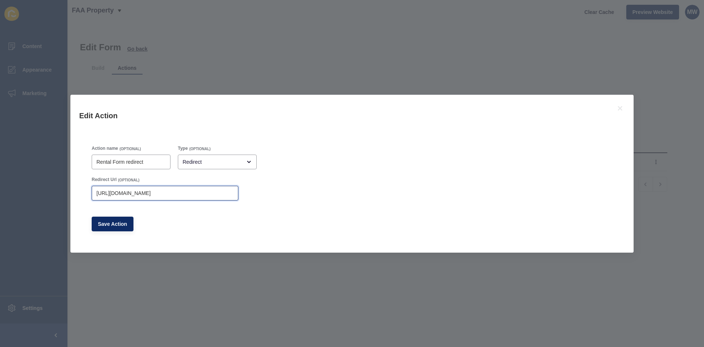
click at [194, 194] on input "[URL][DOMAIN_NAME]" at bounding box center [164, 192] width 137 height 7
click at [185, 193] on input "[URL][DOMAIN_NAME]" at bounding box center [164, 192] width 137 height 7
click at [194, 195] on input "/thank-you/" at bounding box center [164, 192] width 137 height 7
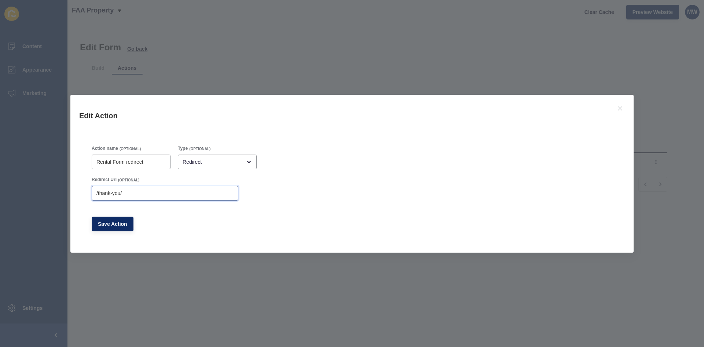
type input "[URL][DOMAIN_NAME]"
click at [194, 195] on input "[URL][DOMAIN_NAME]" at bounding box center [164, 192] width 137 height 7
click at [103, 217] on button "Save Action" at bounding box center [113, 223] width 42 height 15
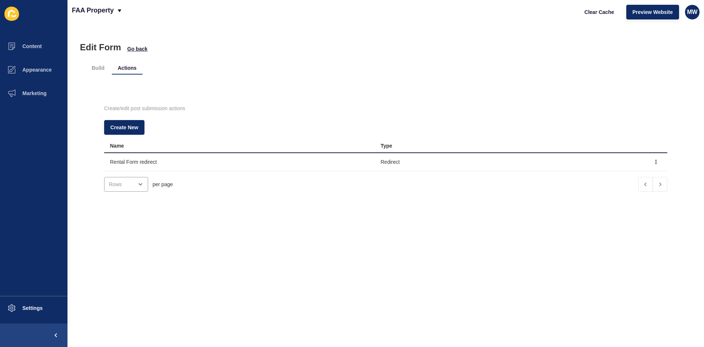
click at [136, 45] on div "Edit Form Go back" at bounding box center [386, 47] width 612 height 10
click at [139, 54] on div "Build Actions Create/edit post submission actions Create New Name Type Rental F…" at bounding box center [386, 133] width 600 height 163
